Goal: Find specific page/section: Find specific page/section

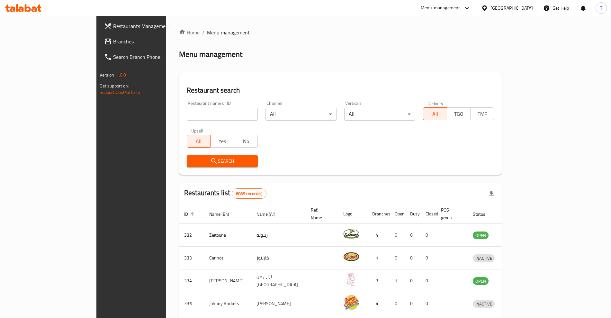
click at [205, 114] on input "search" at bounding box center [222, 114] width 71 height 13
type input "shake shack"
click button "Search" at bounding box center [222, 161] width 71 height 12
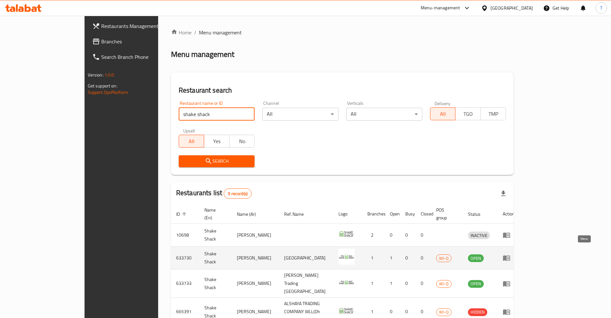
click at [510, 255] on icon "enhanced table" at bounding box center [506, 257] width 7 height 5
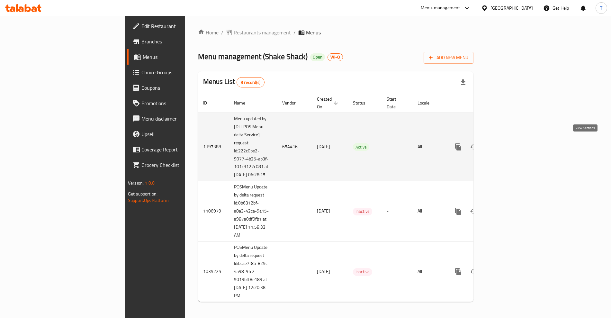
click at [508, 143] on icon "enhanced table" at bounding box center [505, 147] width 8 height 8
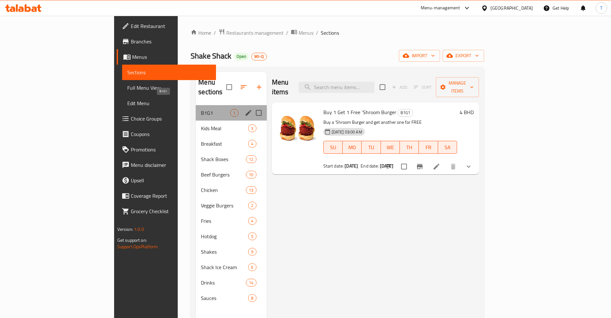
click at [201, 109] on span "B1G1" at bounding box center [215, 113] width 29 height 8
click at [201, 124] on span "Kids Meal" at bounding box center [215, 128] width 29 height 8
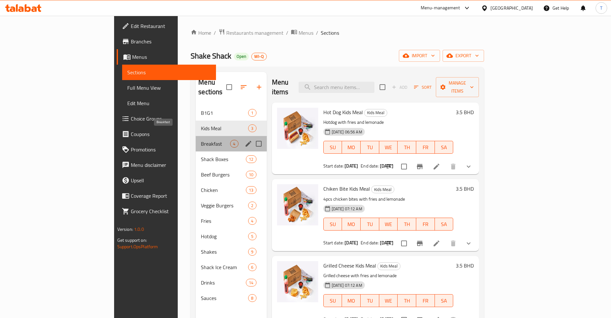
click at [201, 140] on span "Breakfast" at bounding box center [215, 144] width 29 height 8
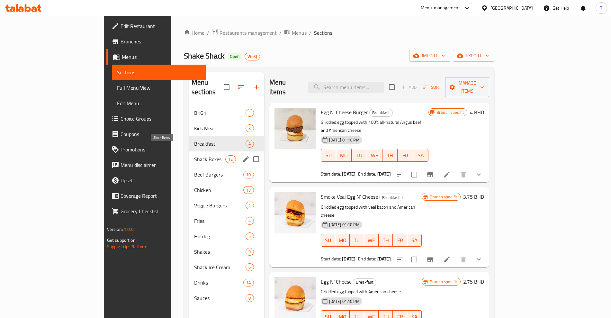
click at [194, 155] on span "Shack Boxes" at bounding box center [209, 159] width 31 height 8
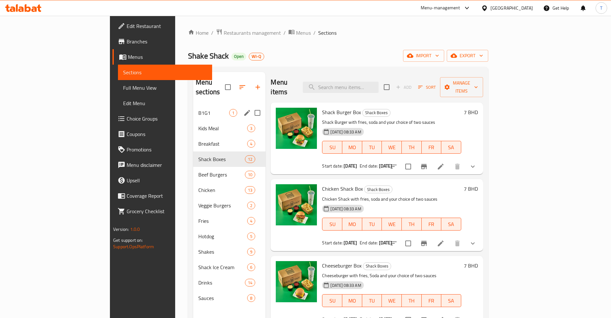
click at [193, 103] on nav "B1G1 1 Kids Meal 3 Breakfast 4 Shack Boxes 12 Beef Burgers 10 Chicken 13 Veggie…" at bounding box center [229, 206] width 72 height 206
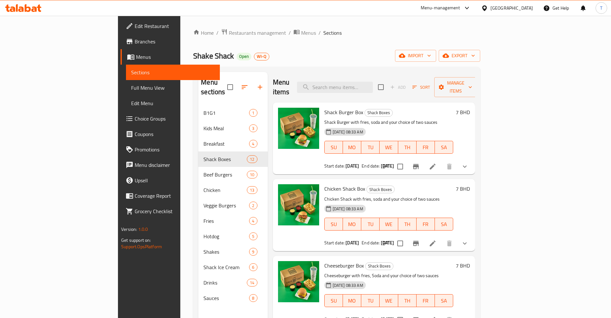
click at [198, 107] on div "B1G1 1" at bounding box center [232, 112] width 69 height 15
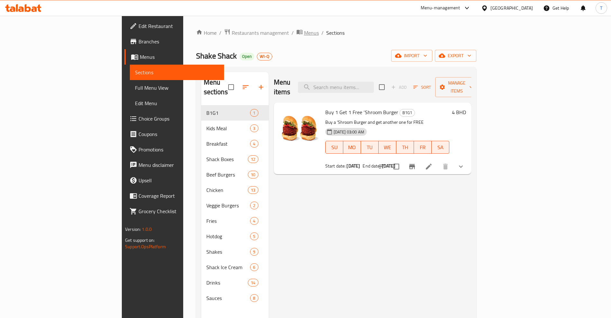
click at [304, 31] on span "Menus" at bounding box center [311, 33] width 15 height 8
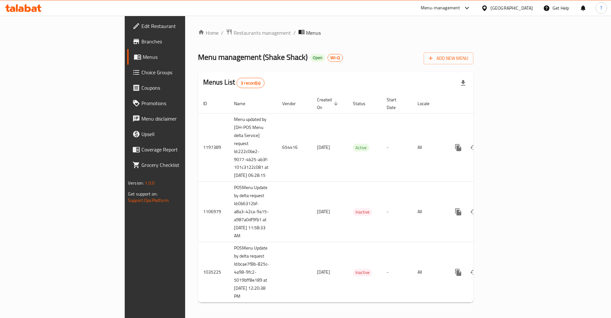
click at [234, 33] on span "Restaurants management" at bounding box center [262, 33] width 57 height 8
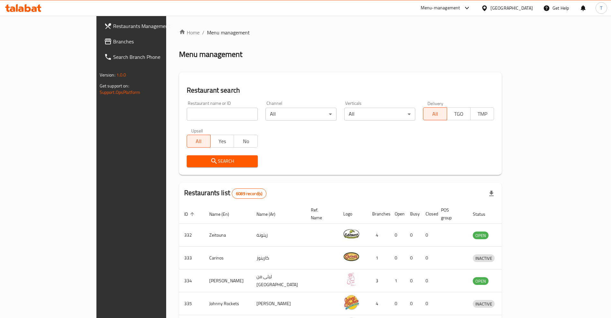
click at [187, 113] on input "search" at bounding box center [222, 114] width 71 height 13
type input "shake shack"
click button "Search" at bounding box center [222, 161] width 71 height 12
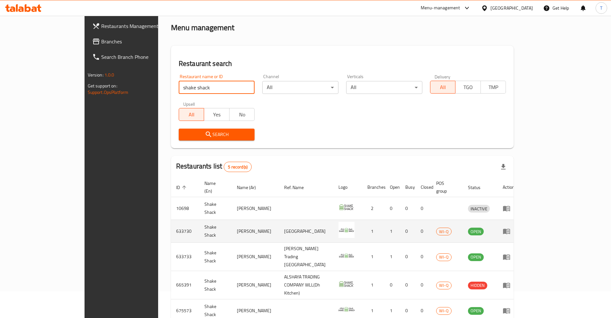
scroll to position [40, 0]
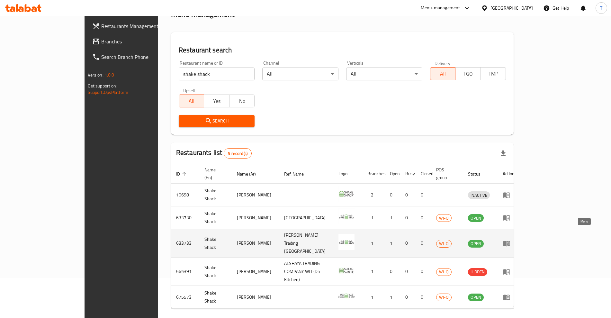
click at [510, 239] on icon "enhanced table" at bounding box center [507, 243] width 8 height 8
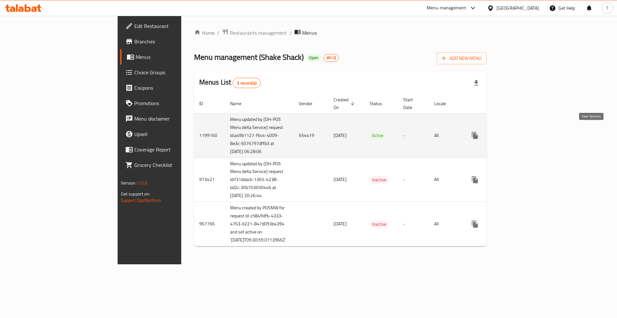
click at [525, 132] on icon "enhanced table" at bounding box center [521, 135] width 8 height 8
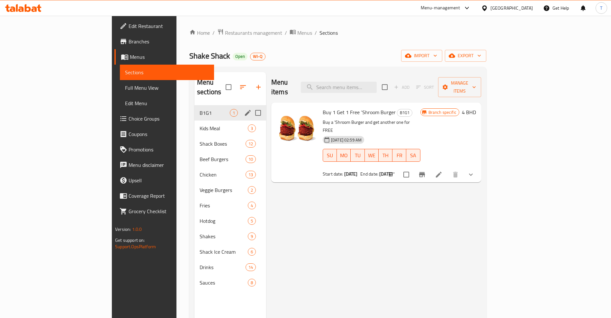
click at [194, 108] on div "B1G1 1" at bounding box center [230, 112] width 72 height 15
click at [200, 124] on span "Kids Meal" at bounding box center [215, 128] width 30 height 8
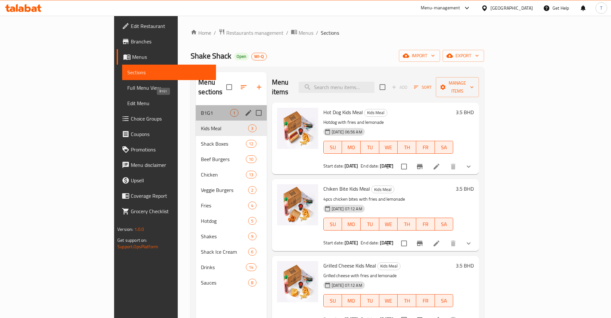
click at [201, 109] on span "B1G1" at bounding box center [215, 113] width 29 height 8
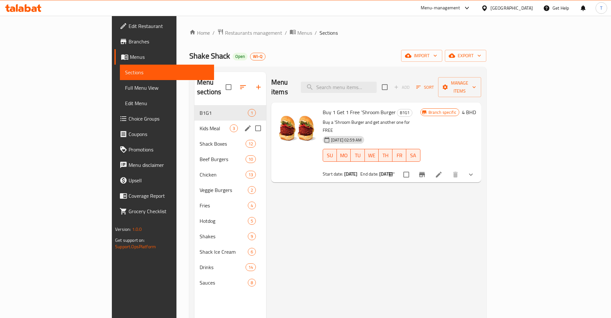
click at [200, 124] on span "Kids Meal" at bounding box center [215, 128] width 30 height 8
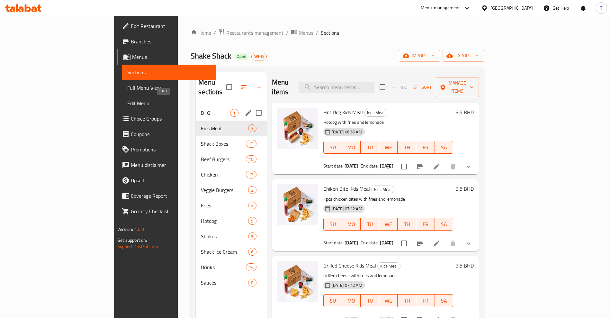
click at [201, 109] on span "B1G1" at bounding box center [215, 113] width 29 height 8
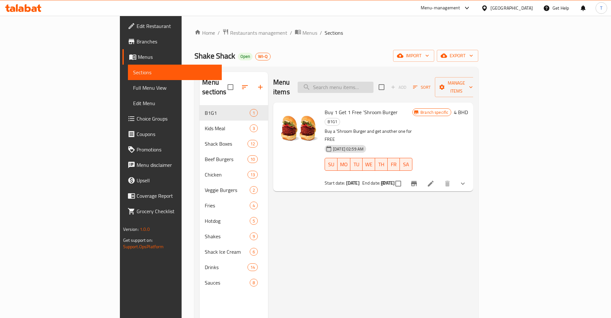
click at [362, 82] on input "search" at bounding box center [336, 87] width 76 height 11
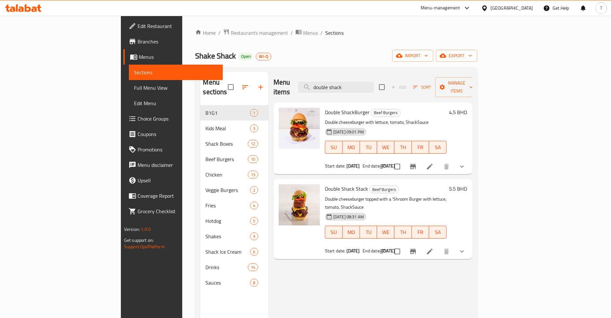
type input "double shack"
click at [231, 30] on span "Restaurants management" at bounding box center [259, 33] width 57 height 8
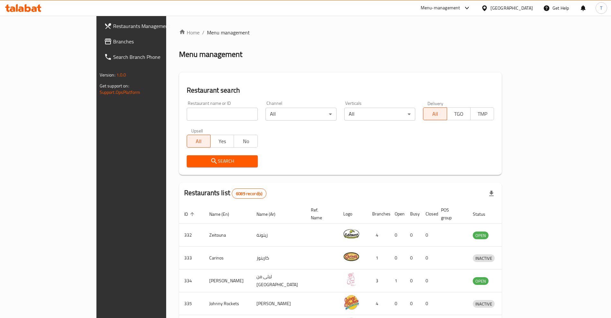
click at [187, 114] on input "search" at bounding box center [222, 114] width 71 height 13
type input "dairy queen"
click button "Search" at bounding box center [222, 161] width 71 height 12
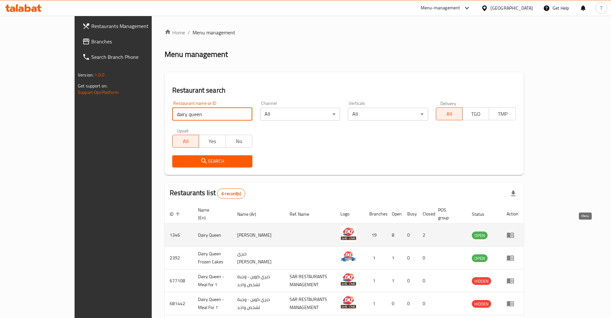
click at [514, 231] on icon "enhanced table" at bounding box center [510, 235] width 8 height 8
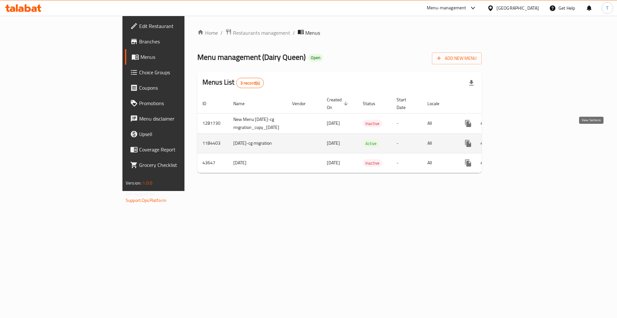
click at [518, 139] on icon "enhanced table" at bounding box center [515, 143] width 8 height 8
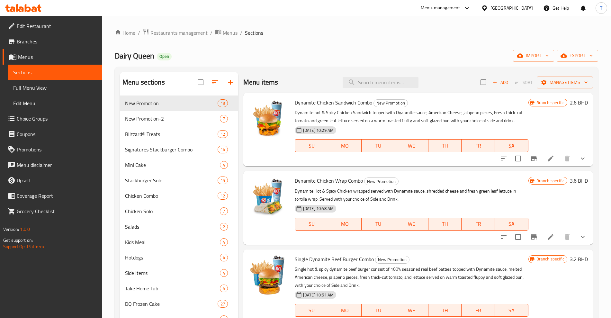
click at [28, 41] on span "Branches" at bounding box center [57, 42] width 80 height 8
